Goal: Task Accomplishment & Management: Manage account settings

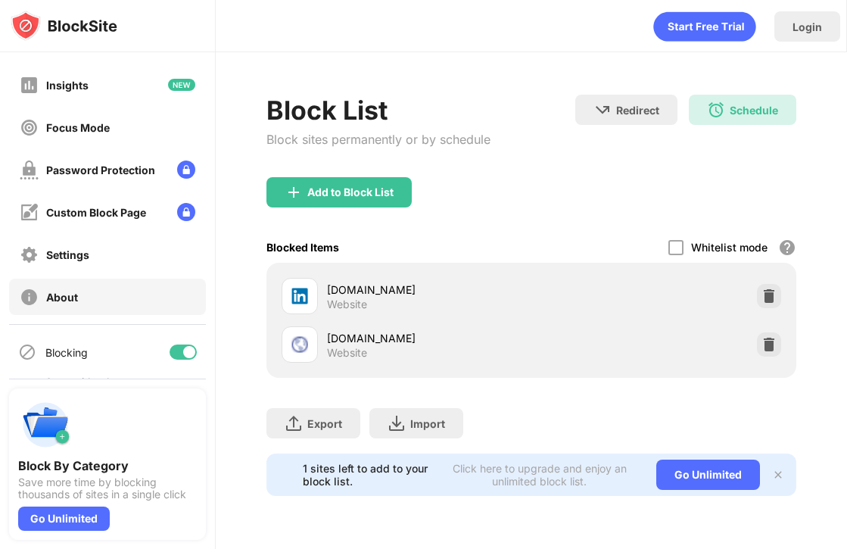
scroll to position [117, 0]
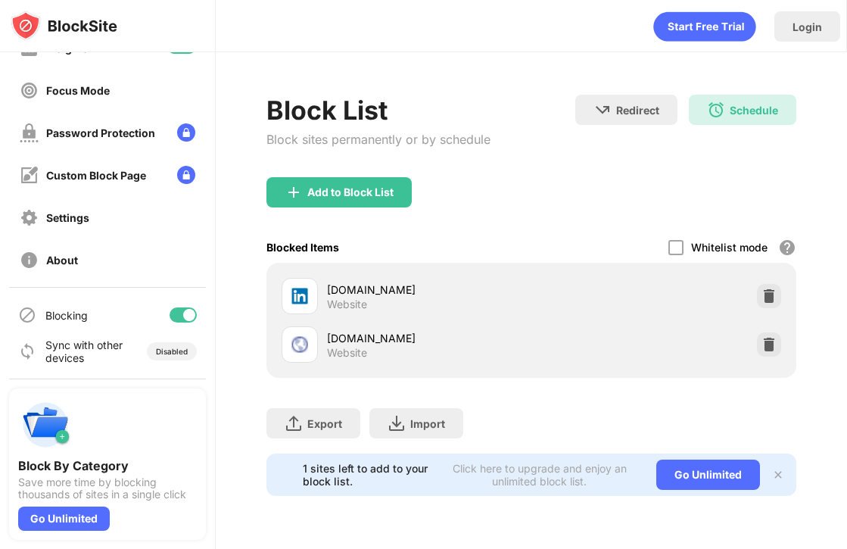
click at [171, 315] on div at bounding box center [182, 314] width 27 height 15
